Goal: Task Accomplishment & Management: Manage account settings

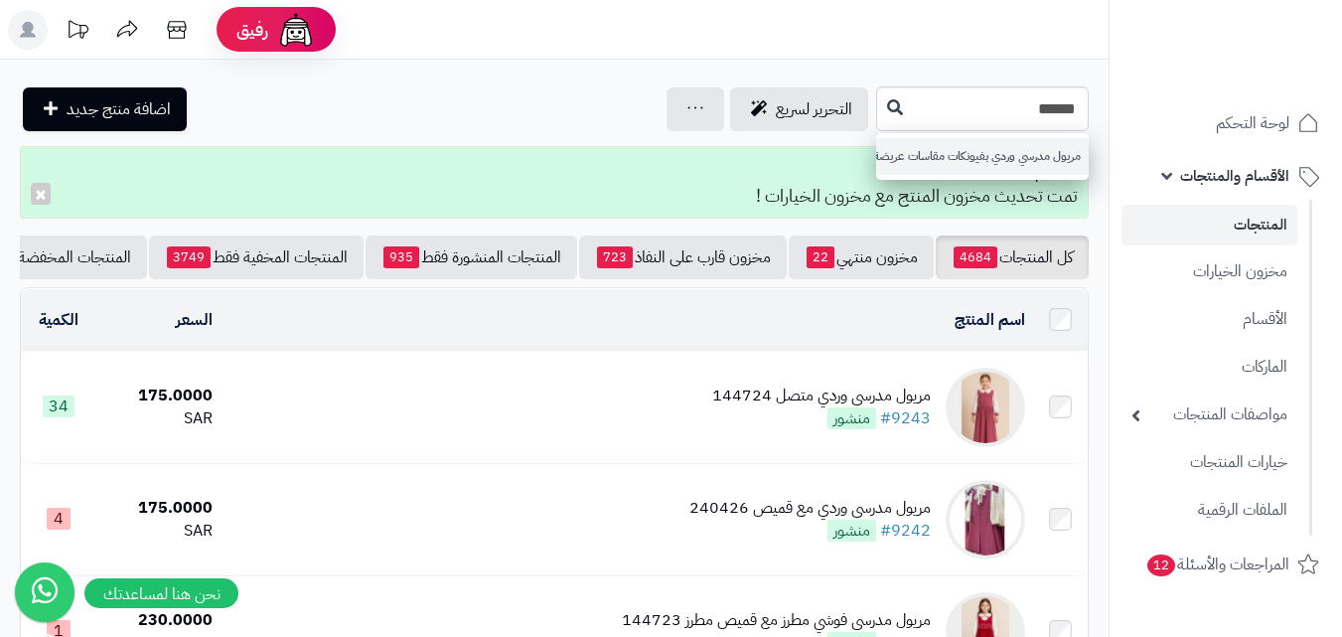
type input "******"
click at [916, 158] on link "مريول مدرسي وردي بفيونكات مقاسات عريضة 240420" at bounding box center [982, 156] width 213 height 37
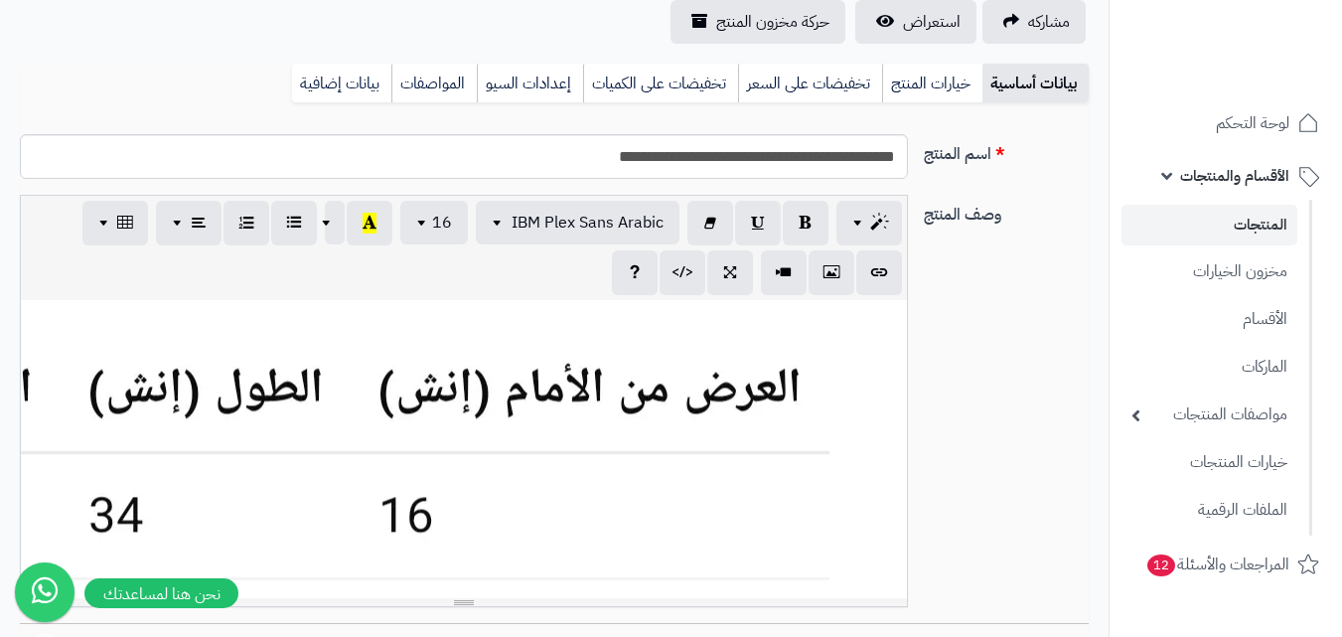
scroll to position [596, 0]
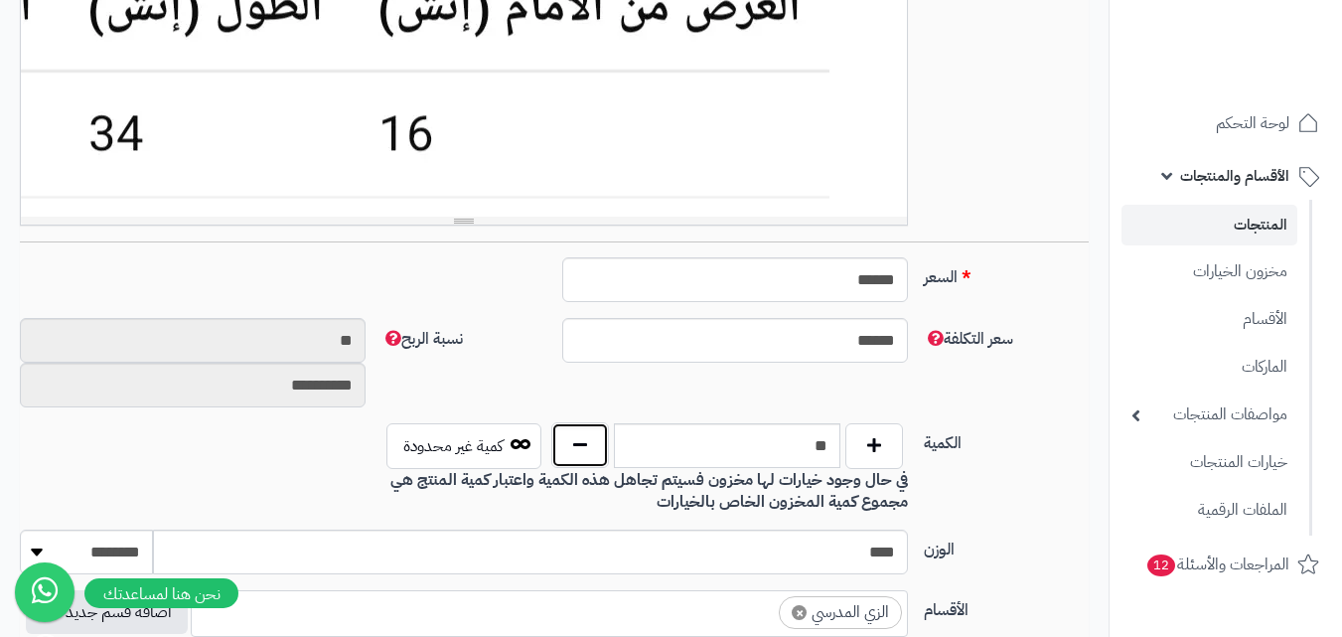
click at [579, 440] on button "button" at bounding box center [580, 445] width 58 height 46
type input "*"
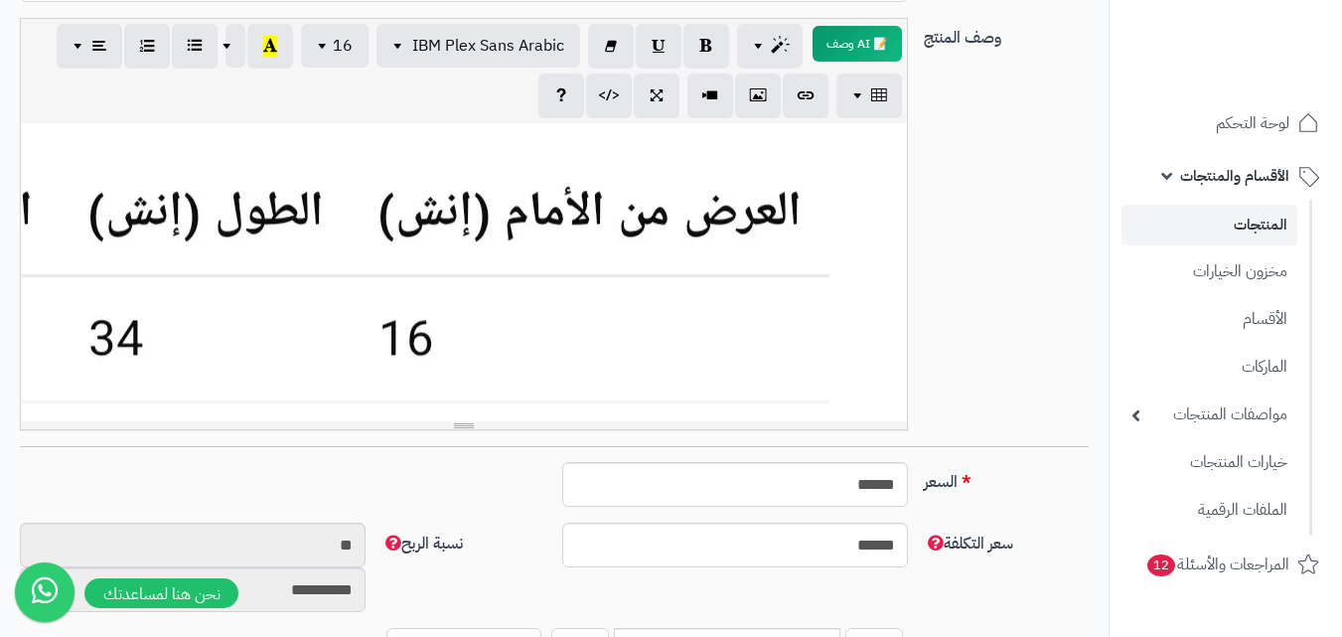
scroll to position [0, 0]
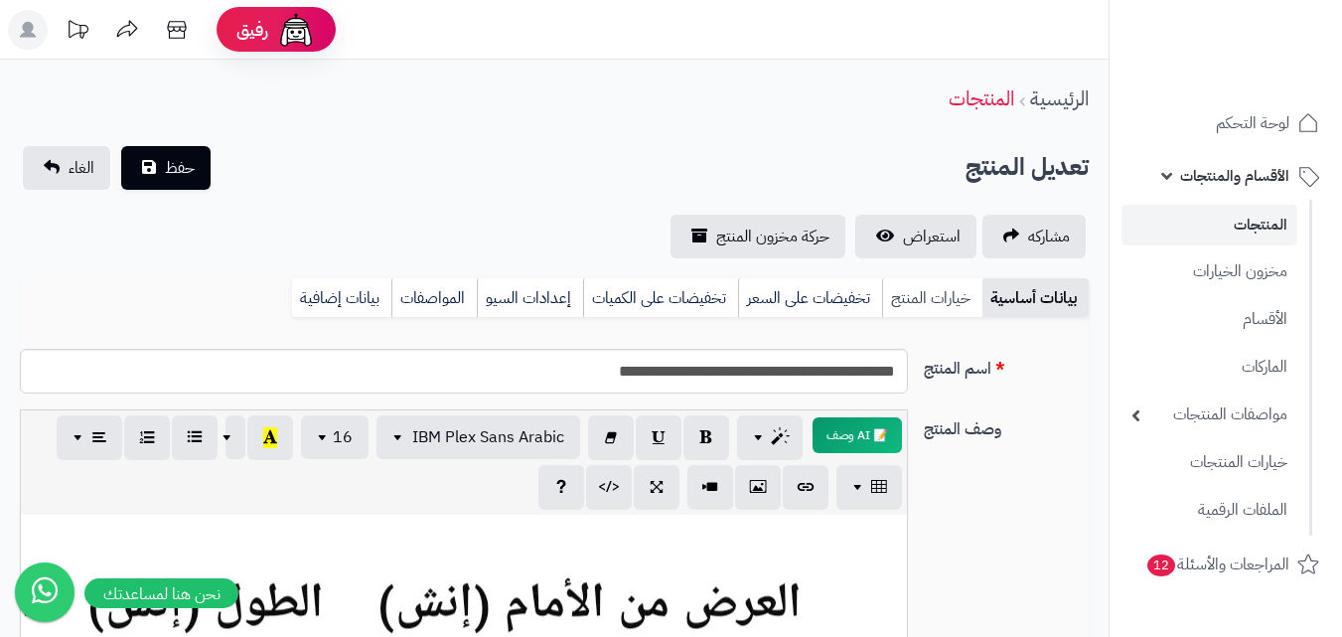
click at [968, 309] on link "خيارات المنتج" at bounding box center [932, 298] width 100 height 40
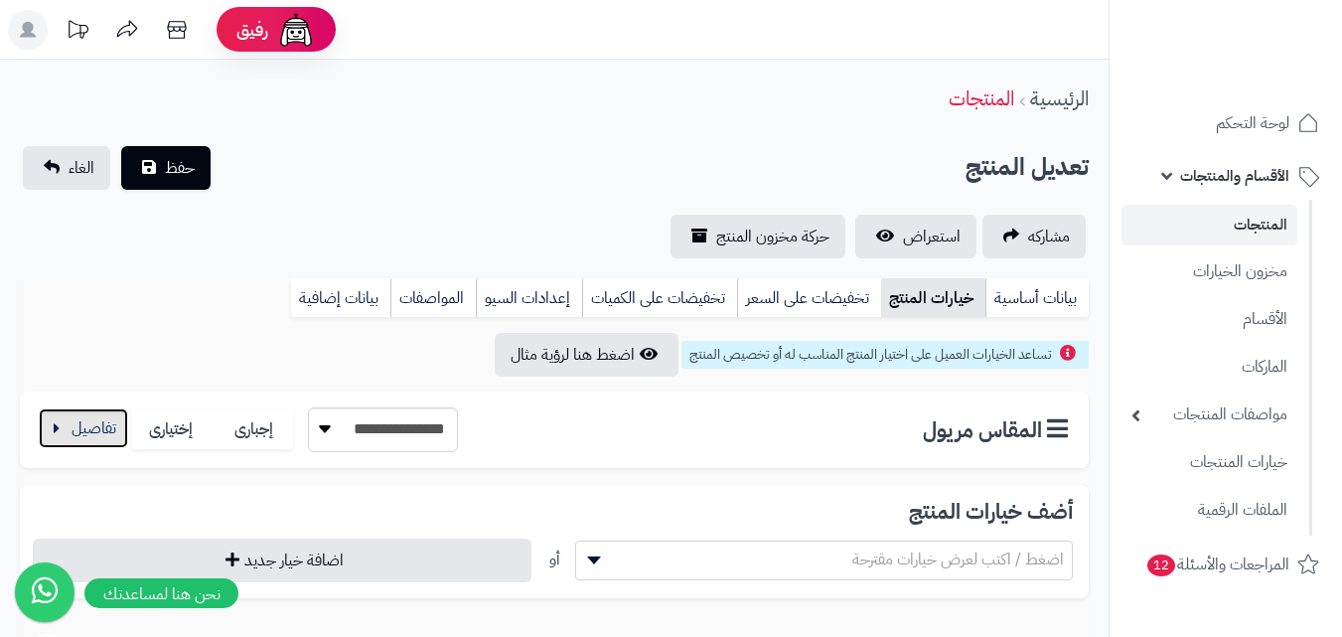
click at [83, 437] on button "button" at bounding box center [83, 428] width 89 height 40
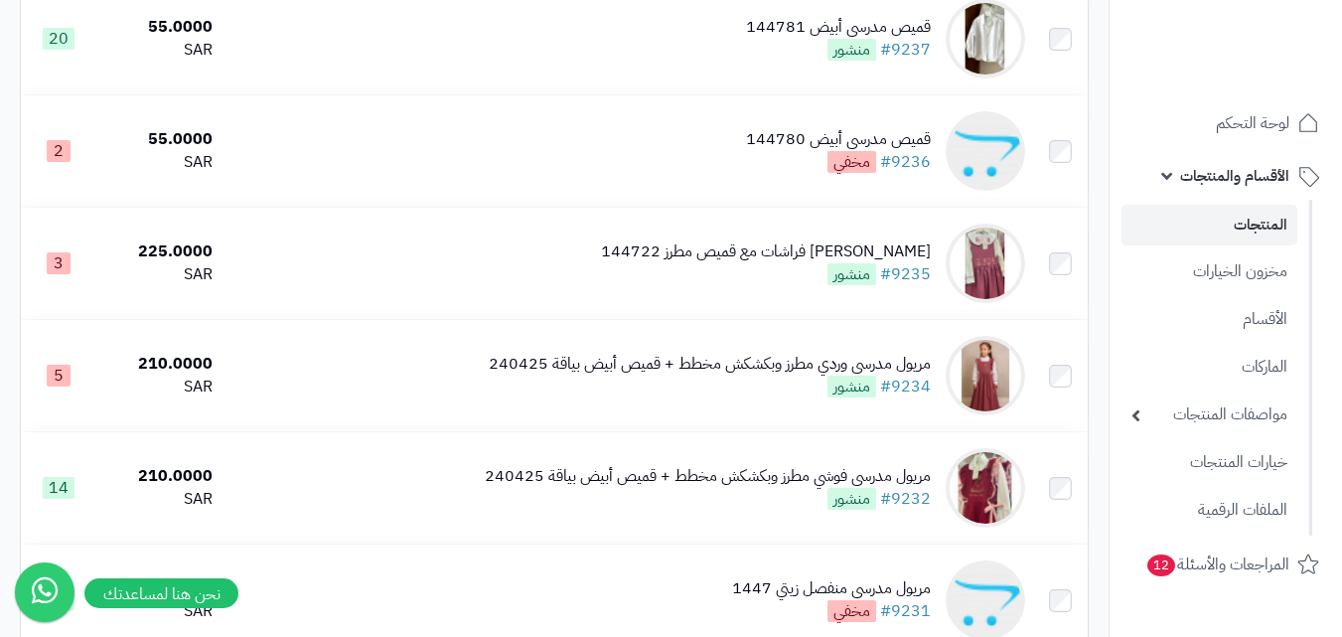
scroll to position [1093, 0]
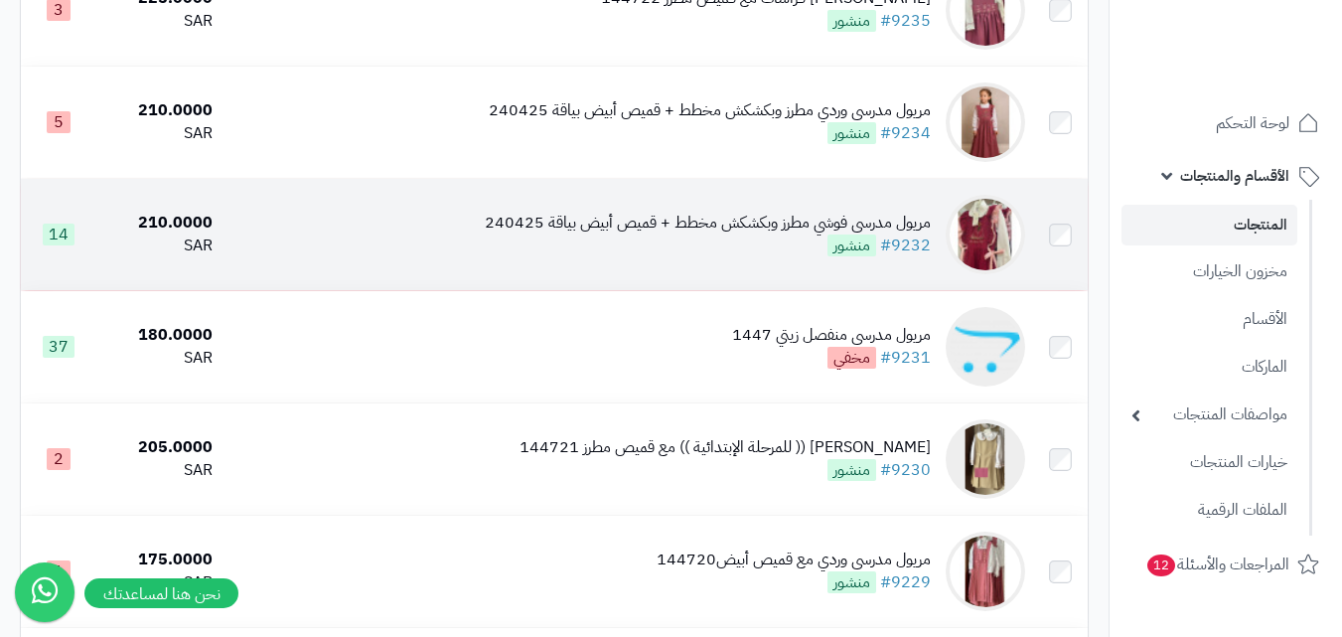
click at [1002, 246] on img at bounding box center [985, 234] width 79 height 79
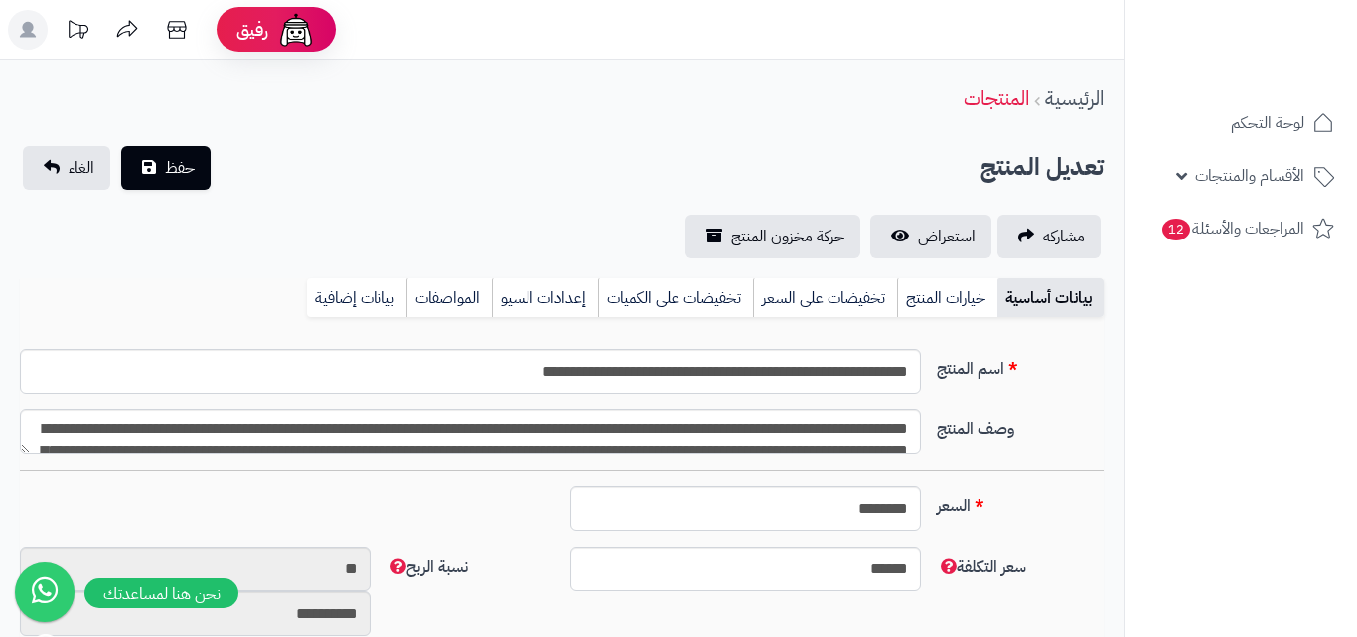
type input "******"
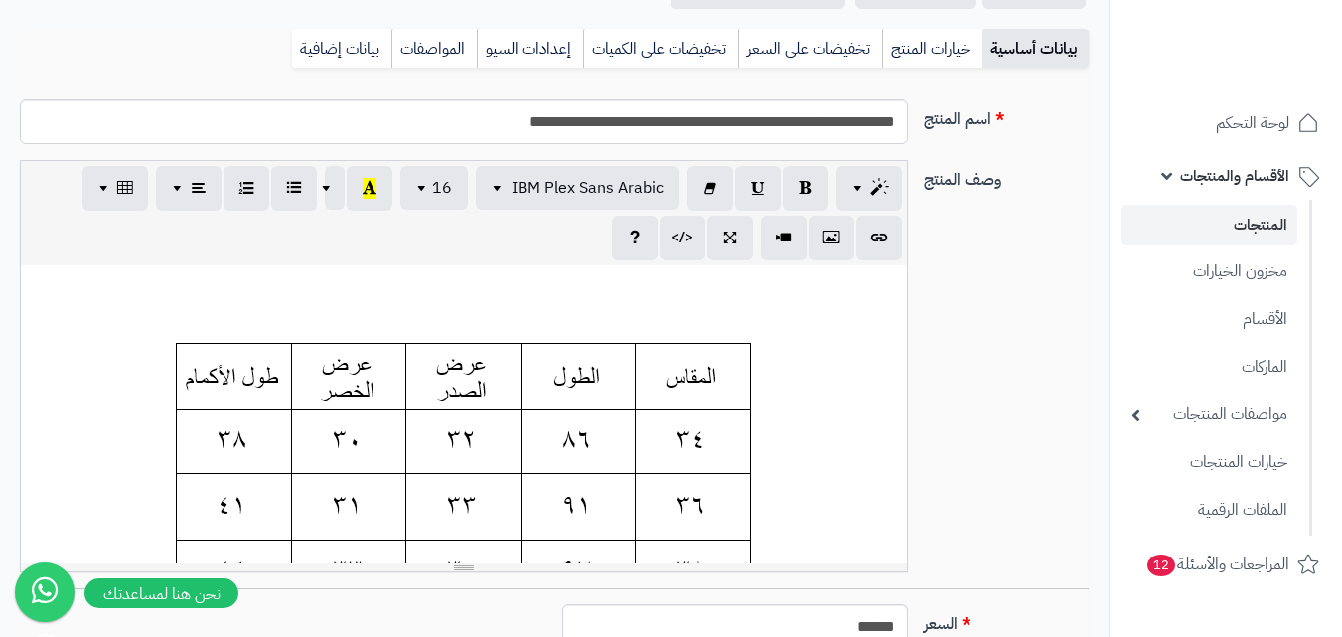
scroll to position [497, 0]
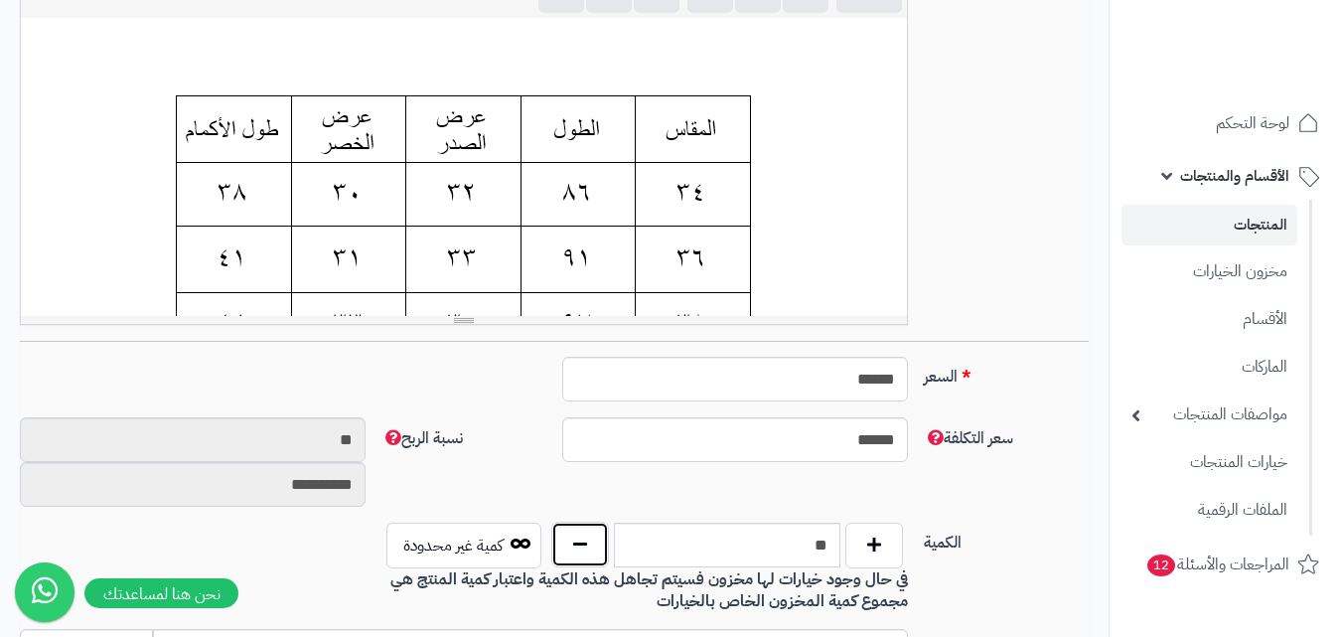
click at [594, 551] on button "button" at bounding box center [580, 545] width 58 height 46
type input "**"
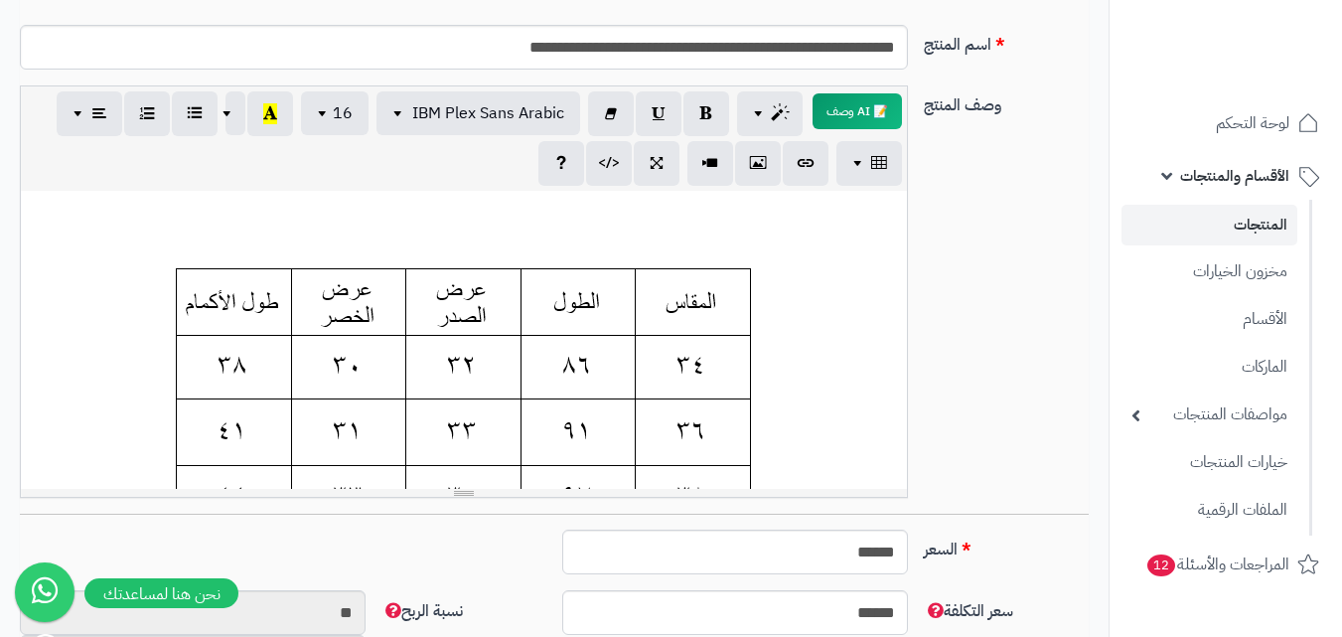
scroll to position [0, 0]
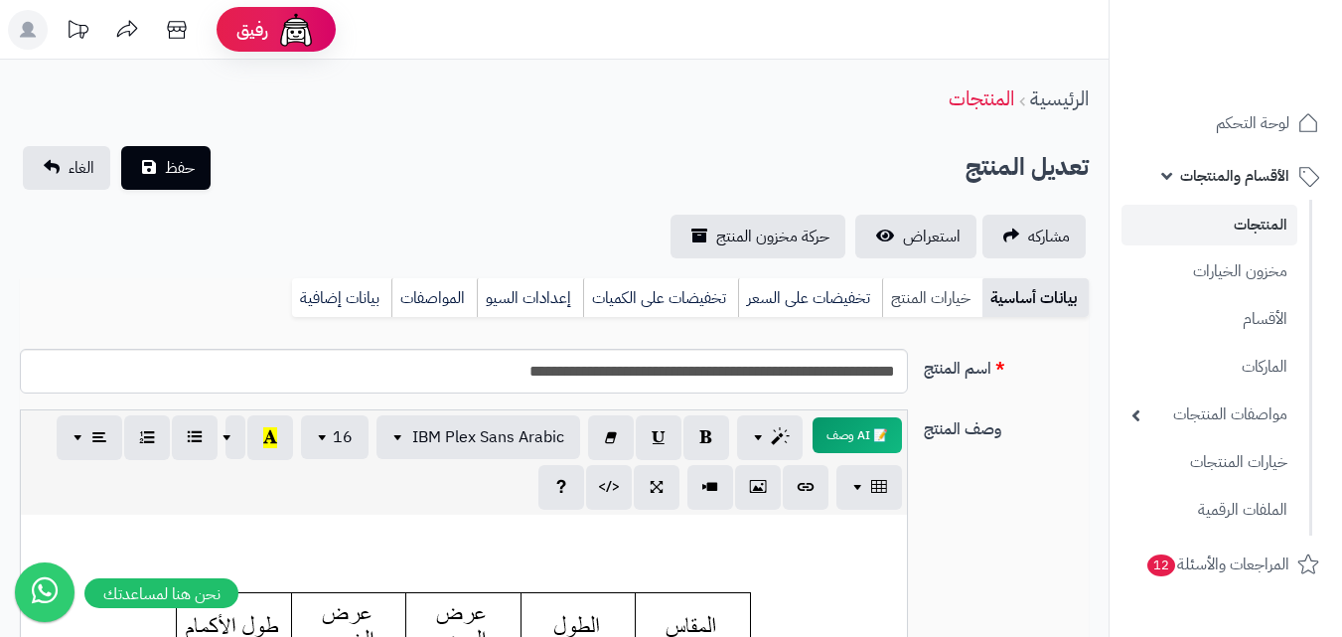
click at [896, 278] on link "خيارات المنتج" at bounding box center [932, 298] width 100 height 40
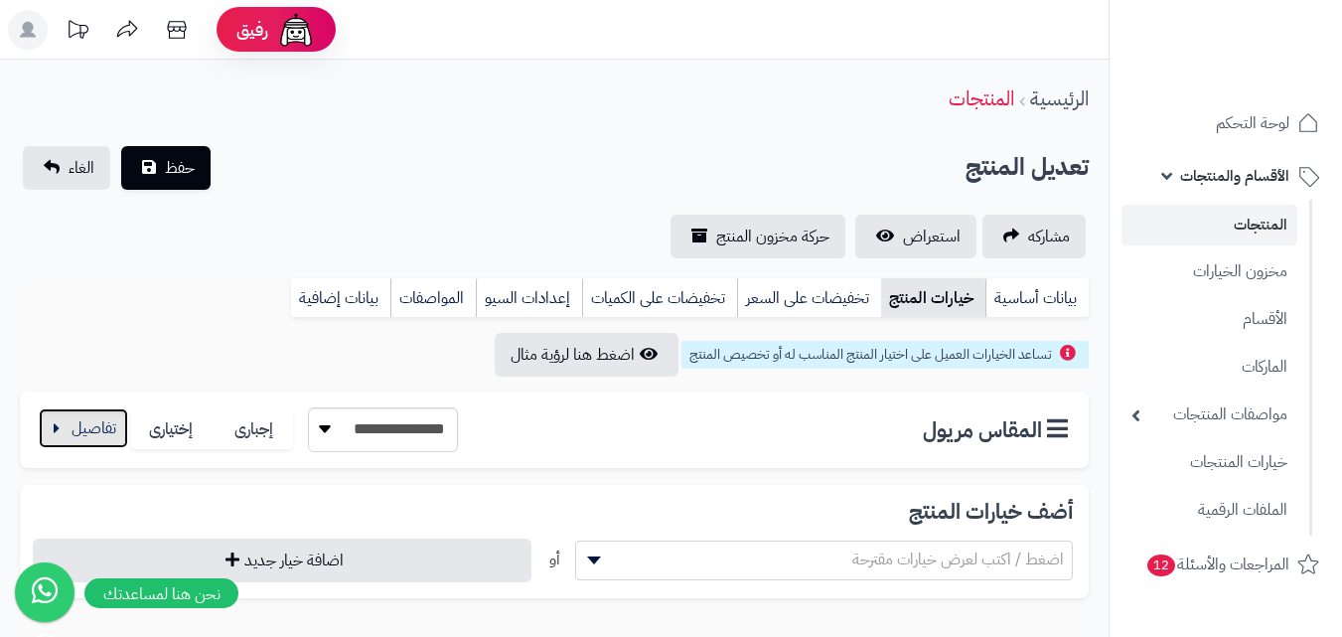
click at [92, 431] on button "button" at bounding box center [83, 428] width 89 height 40
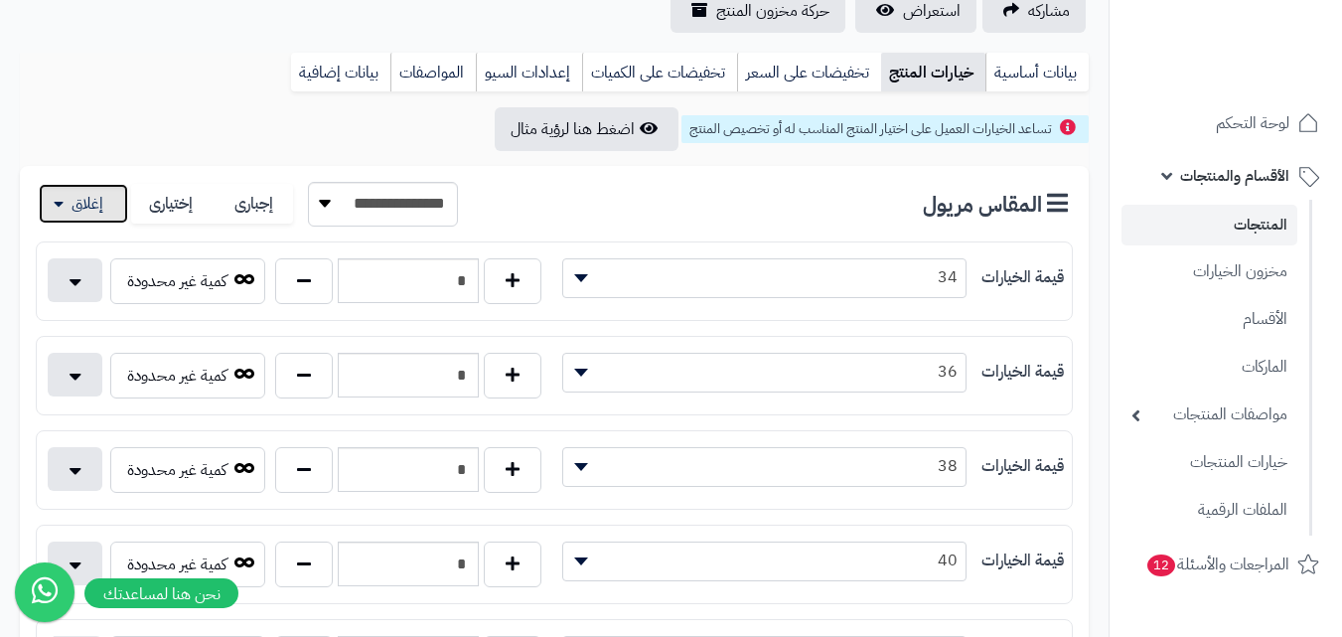
scroll to position [298, 0]
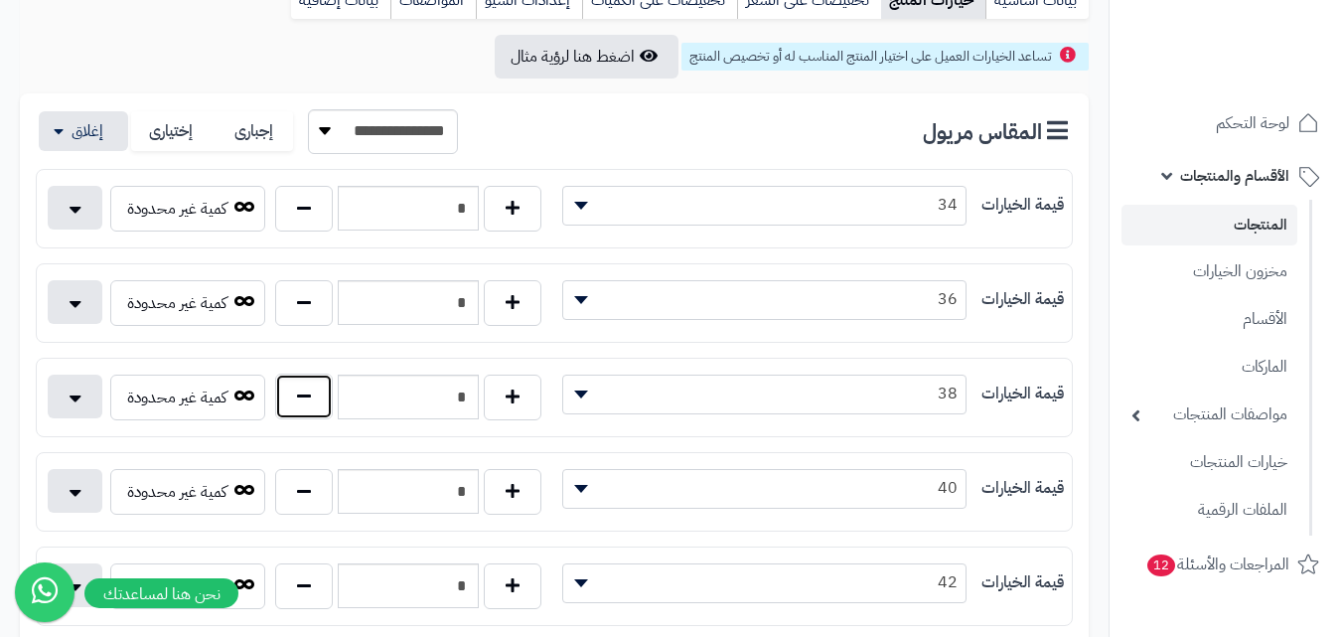
click at [292, 391] on button "button" at bounding box center [304, 397] width 58 height 46
type input "*"
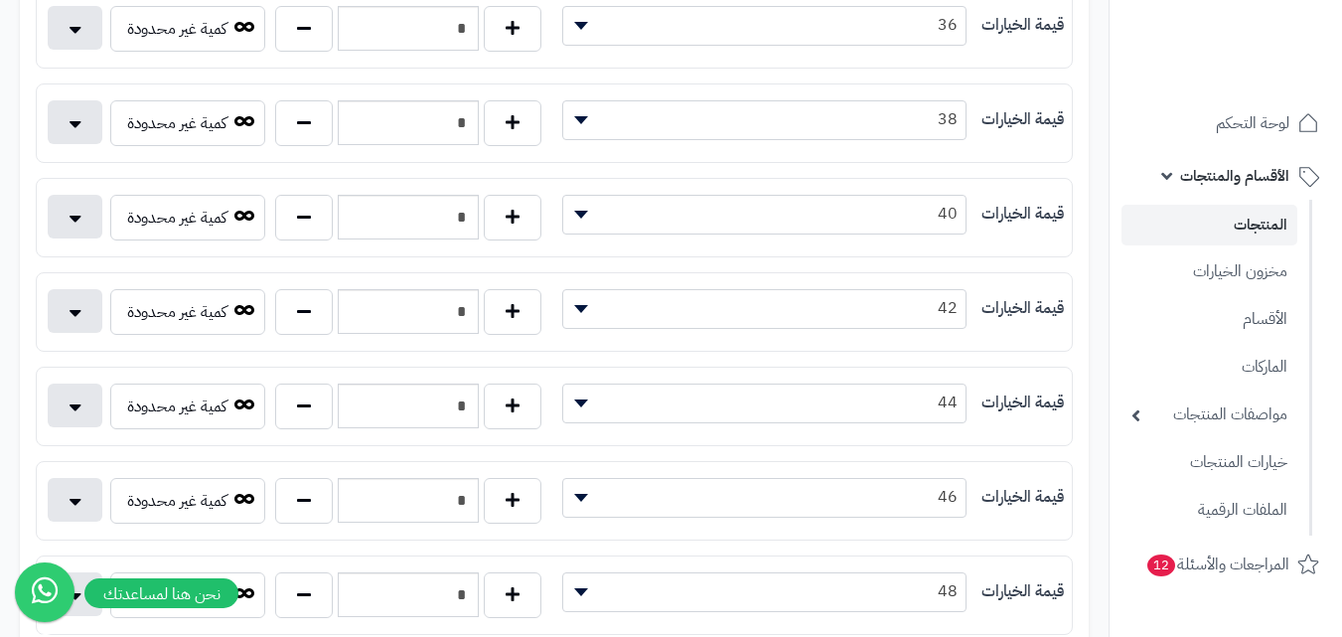
scroll to position [596, 0]
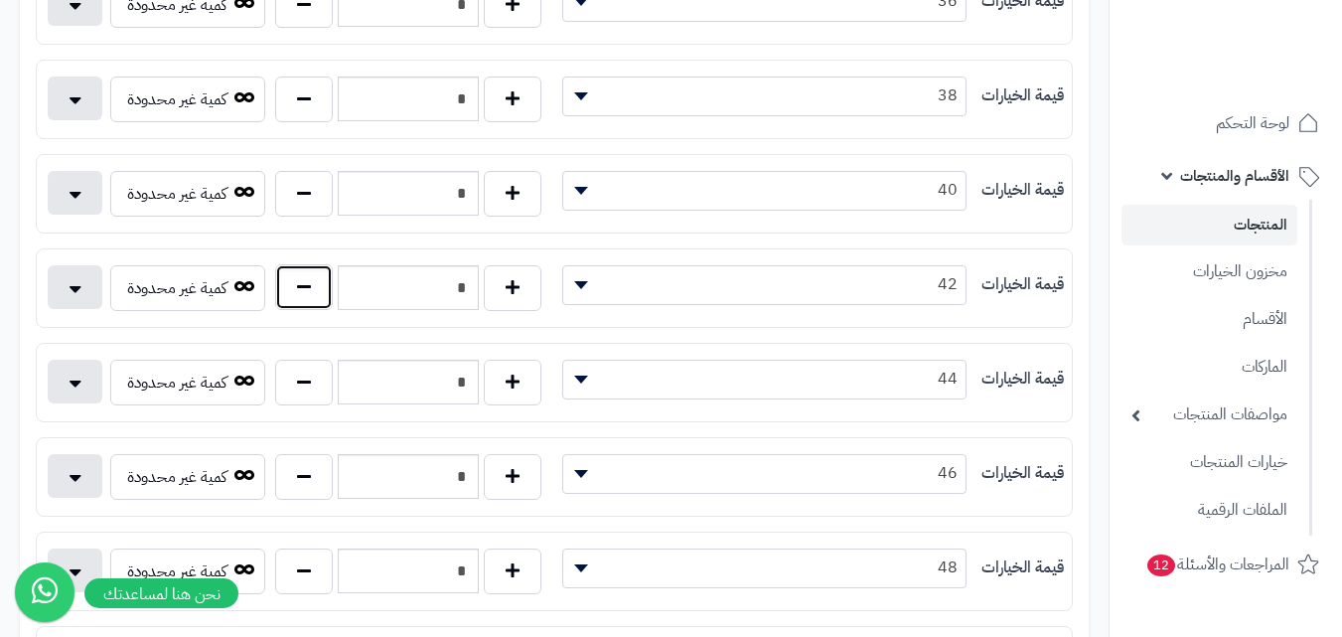
click at [288, 274] on button "button" at bounding box center [304, 287] width 58 height 46
type input "*"
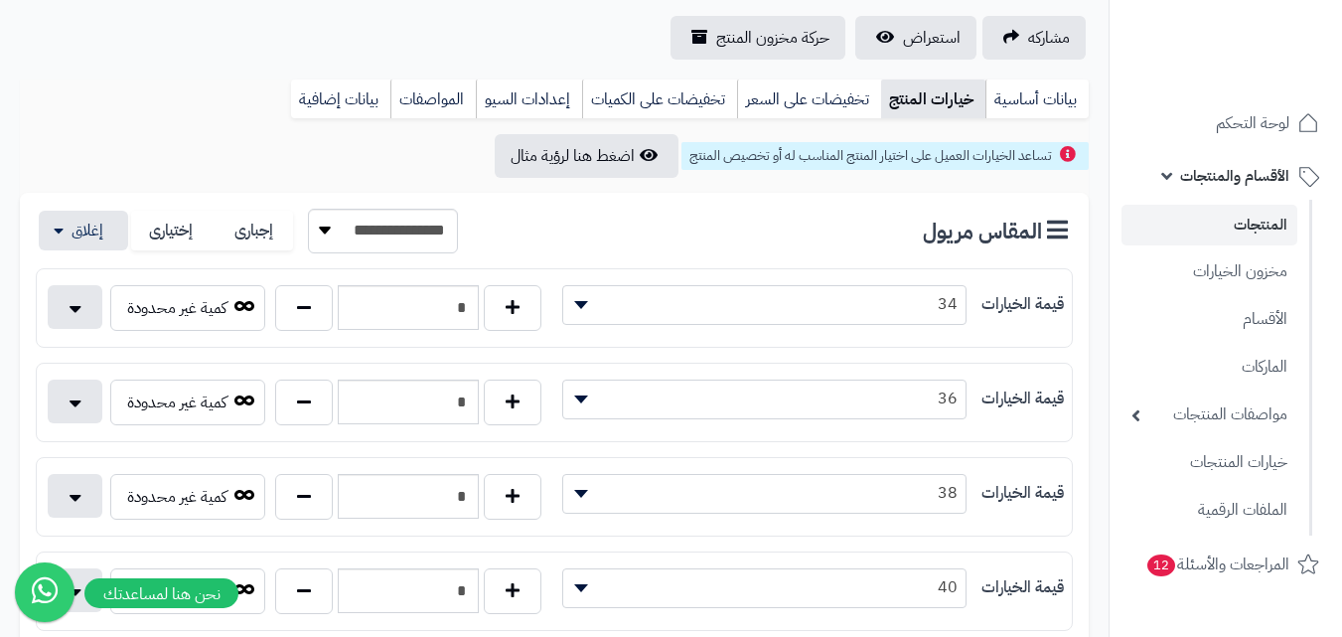
scroll to position [0, 0]
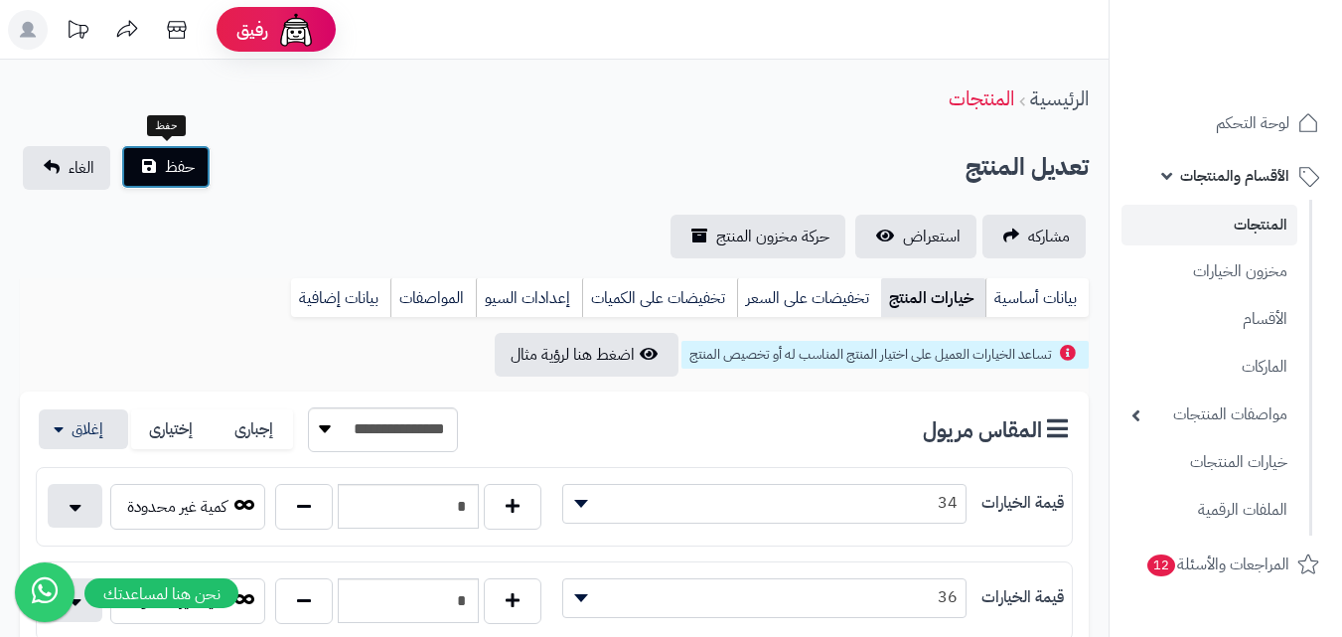
click at [160, 172] on button "حفظ" at bounding box center [165, 167] width 89 height 44
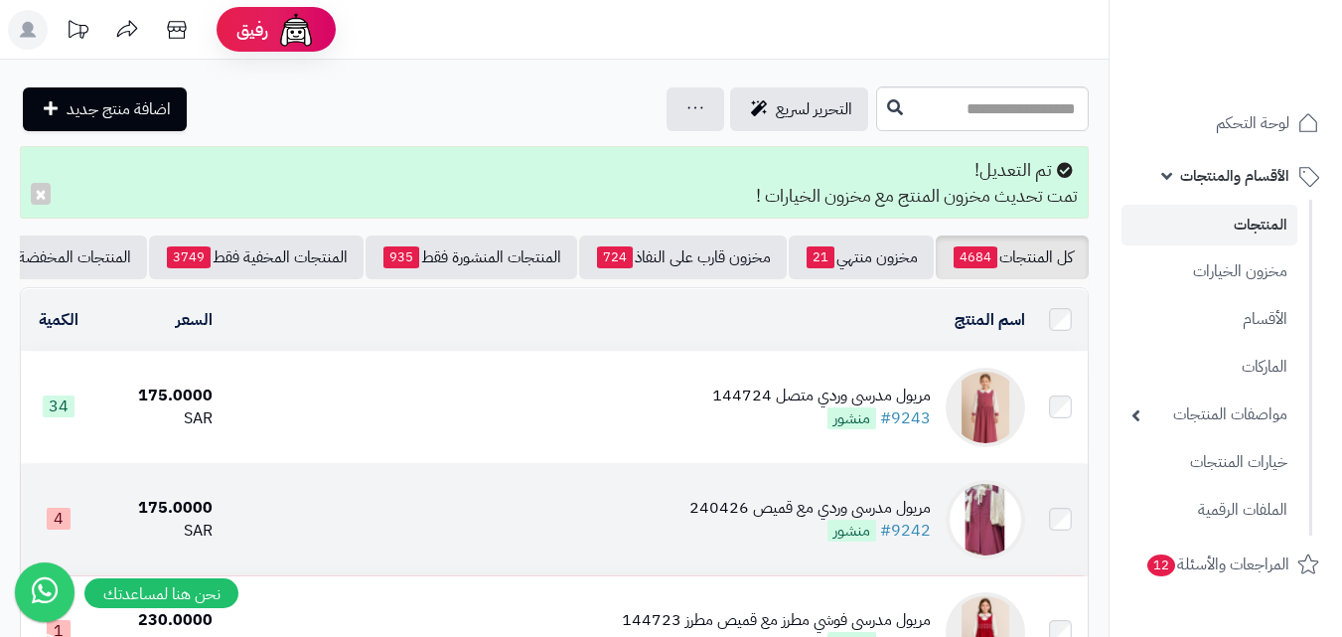
click at [982, 520] on img at bounding box center [985, 519] width 79 height 79
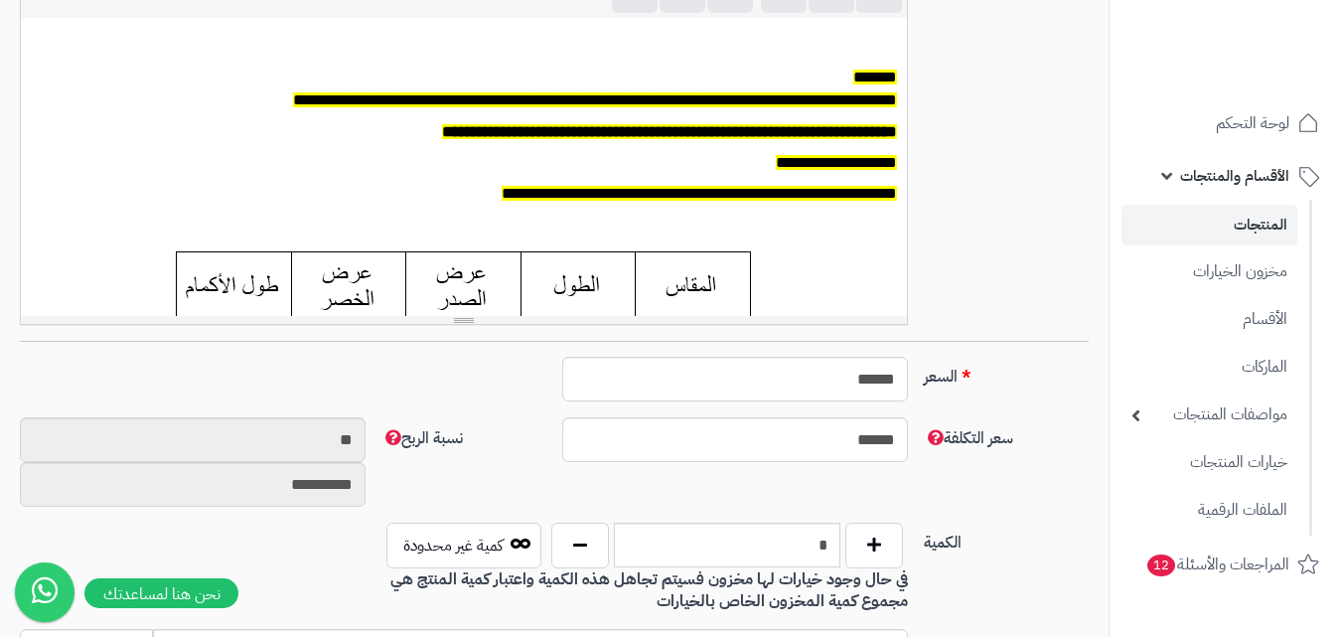
scroll to position [164, 0]
click at [564, 542] on button "button" at bounding box center [580, 545] width 58 height 46
type input "*"
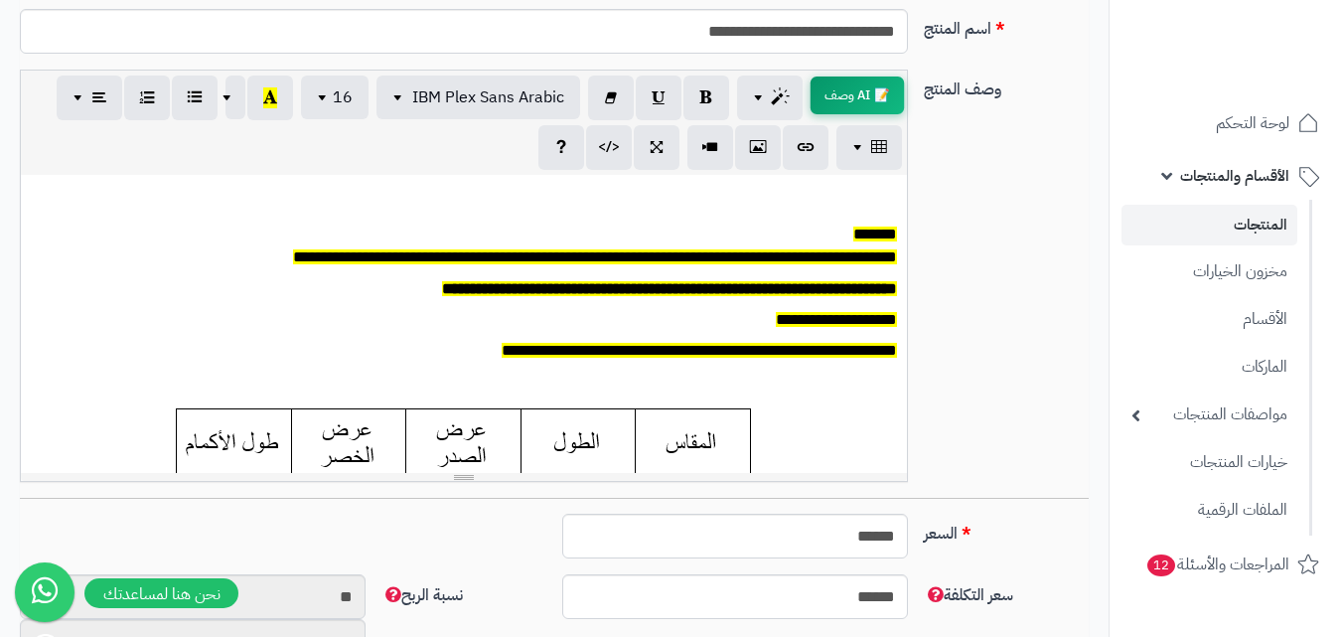
scroll to position [99, 0]
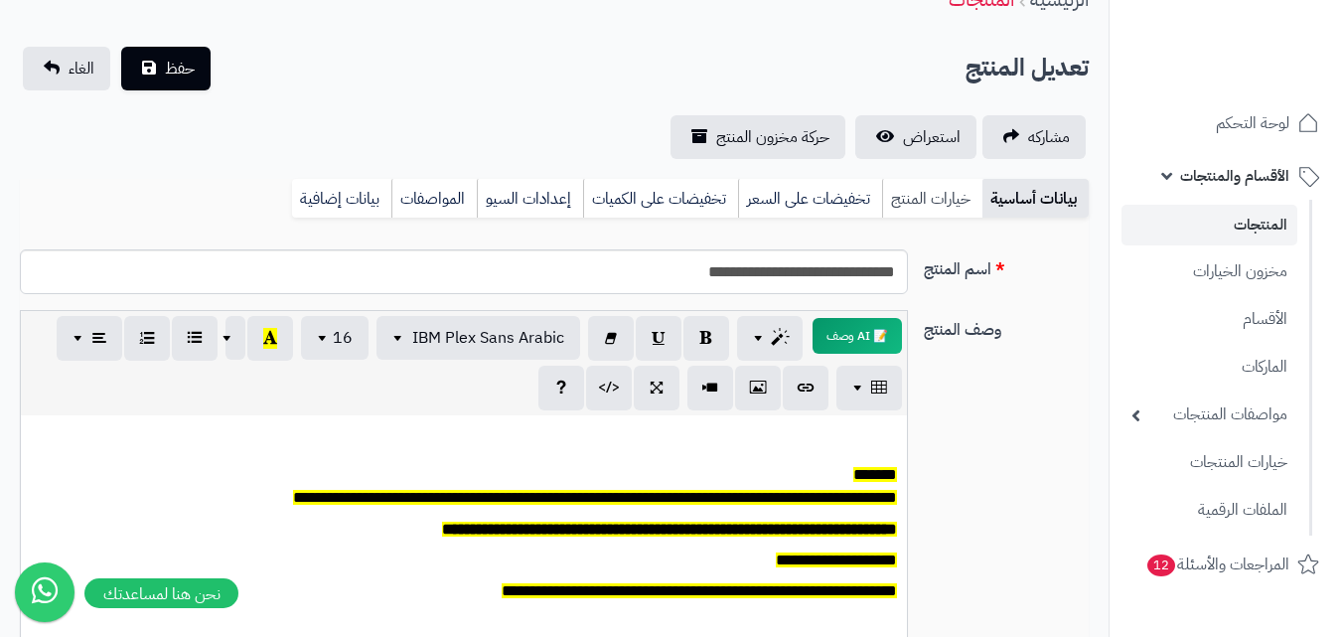
click at [946, 202] on link "خيارات المنتج" at bounding box center [932, 199] width 100 height 40
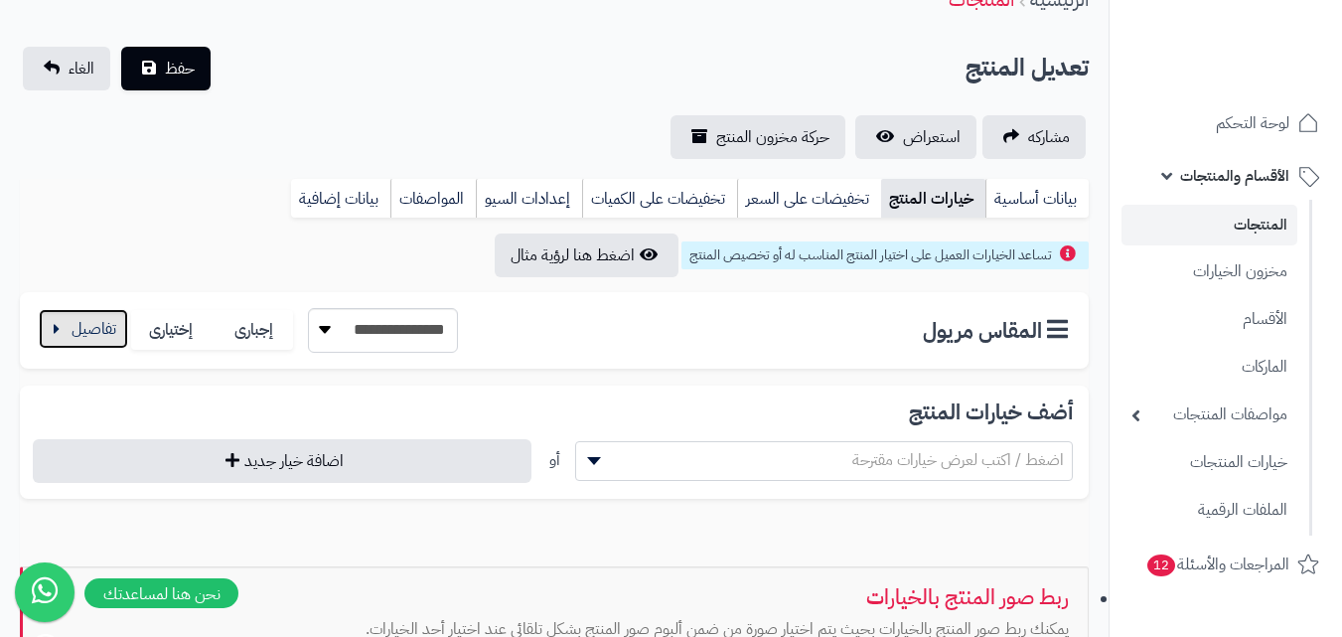
click at [60, 326] on button "button" at bounding box center [83, 329] width 89 height 40
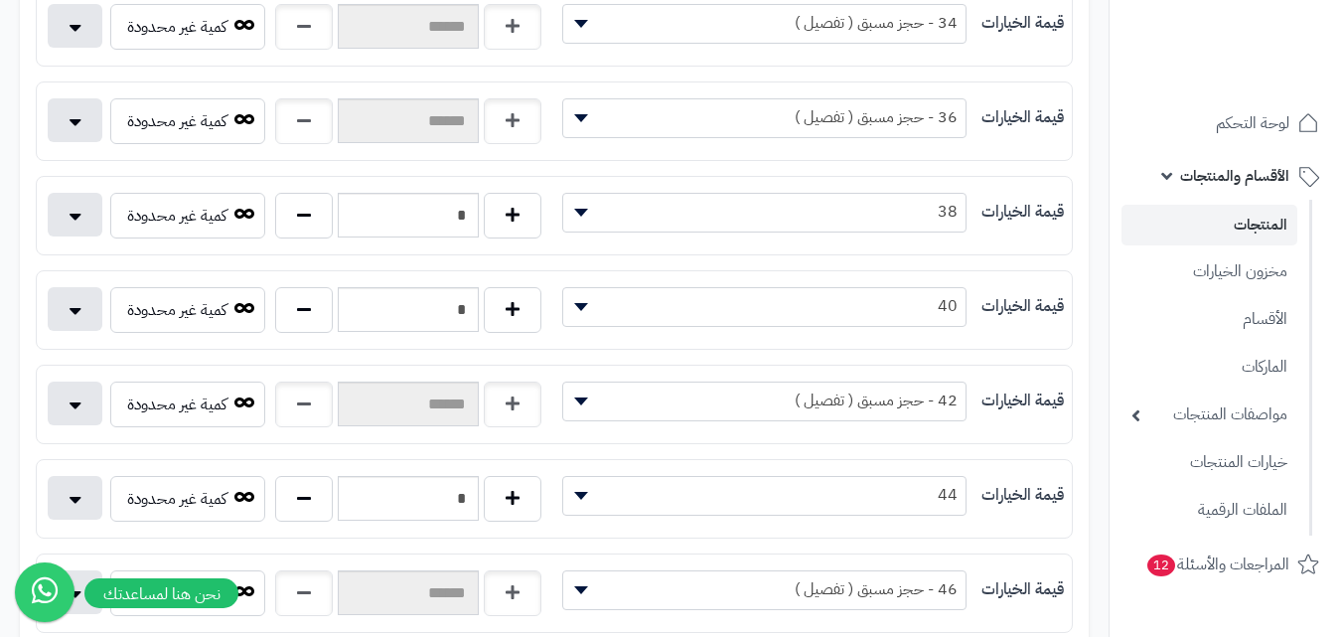
scroll to position [596, 0]
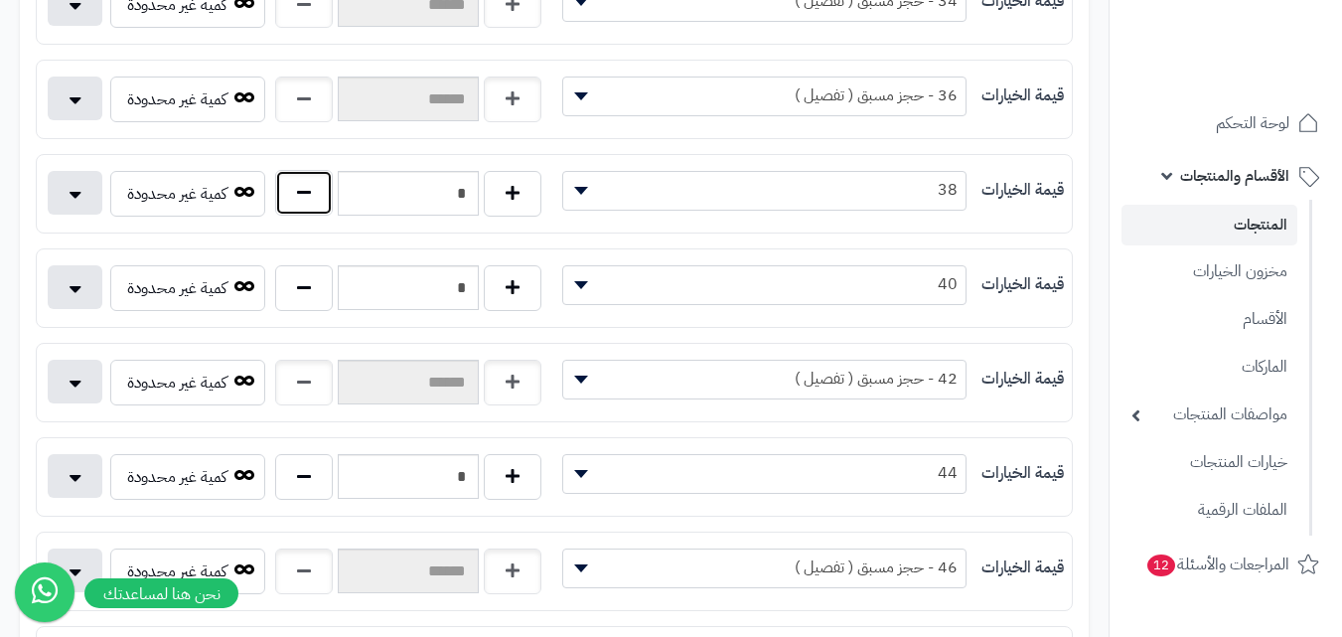
click at [291, 205] on button "button" at bounding box center [304, 193] width 58 height 46
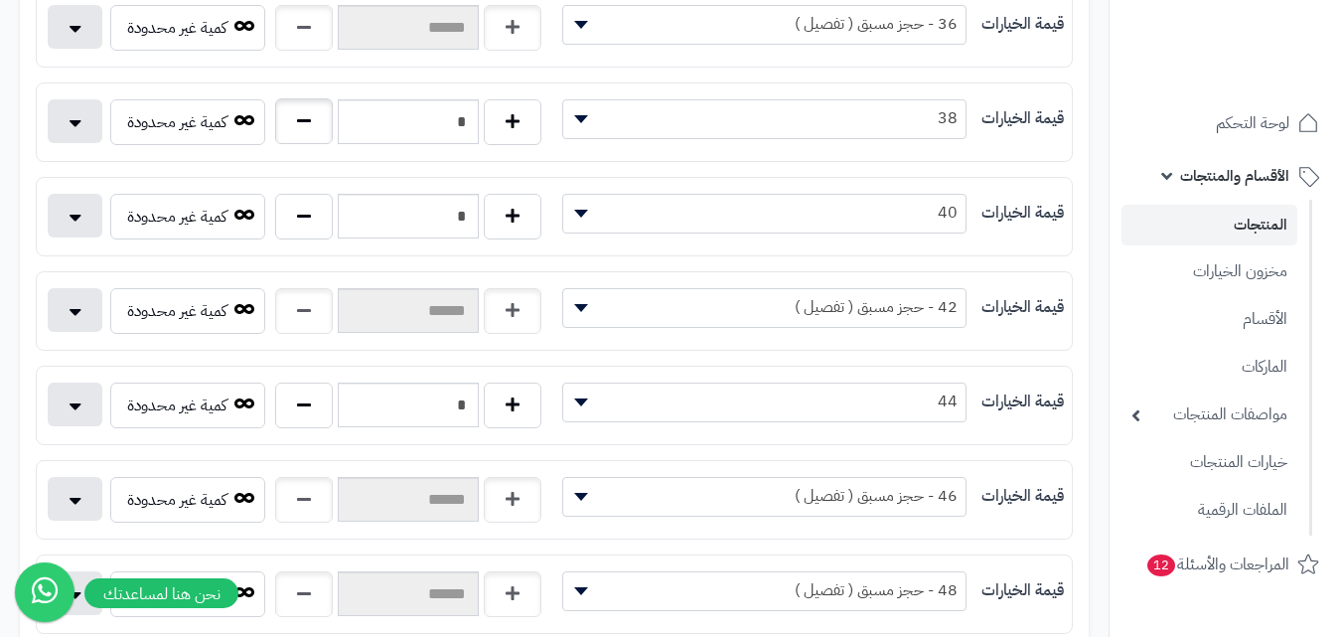
scroll to position [497, 0]
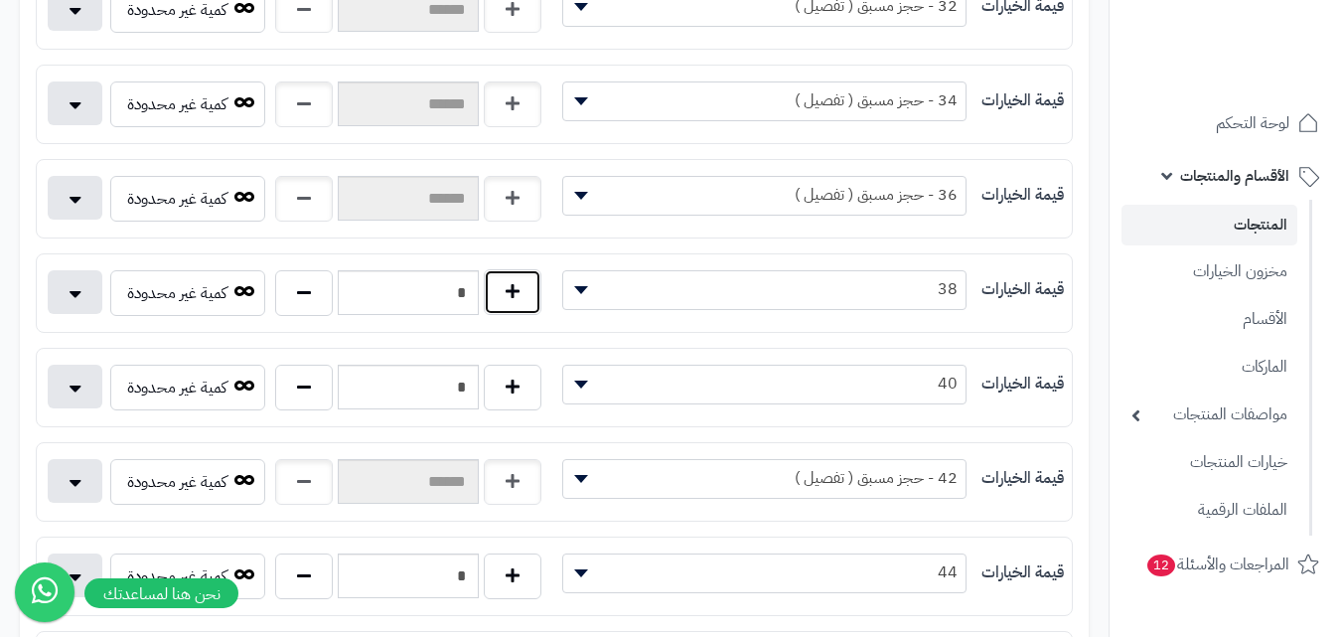
click at [493, 279] on button "button" at bounding box center [513, 292] width 58 height 46
type input "*"
click at [295, 382] on button "button" at bounding box center [304, 387] width 58 height 46
click at [293, 393] on button "button" at bounding box center [304, 387] width 58 height 46
click at [503, 387] on button "button" at bounding box center [513, 387] width 58 height 46
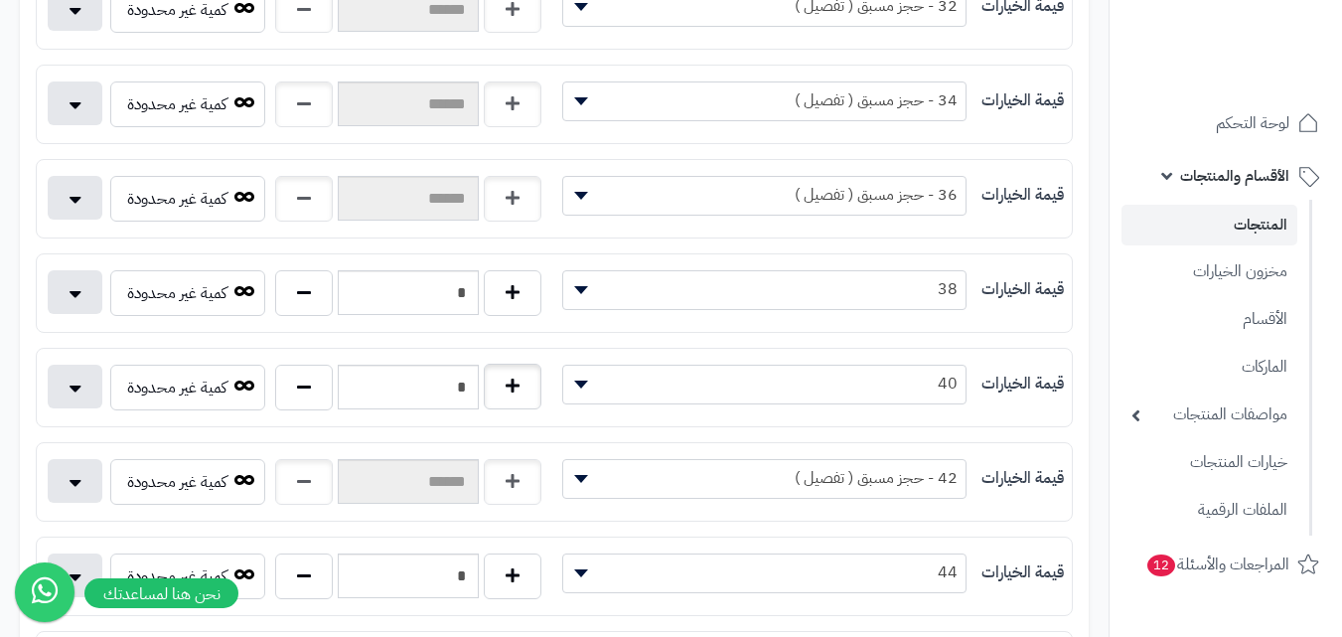
type input "*"
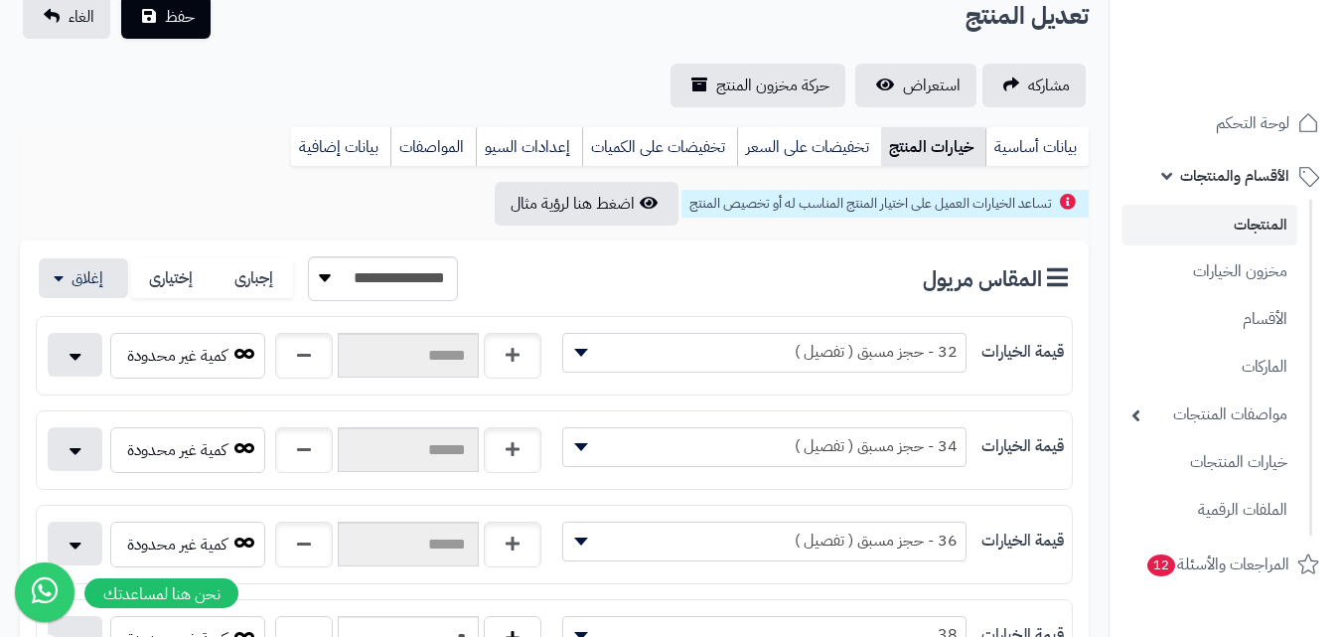
scroll to position [0, 0]
